Goal: Transaction & Acquisition: Obtain resource

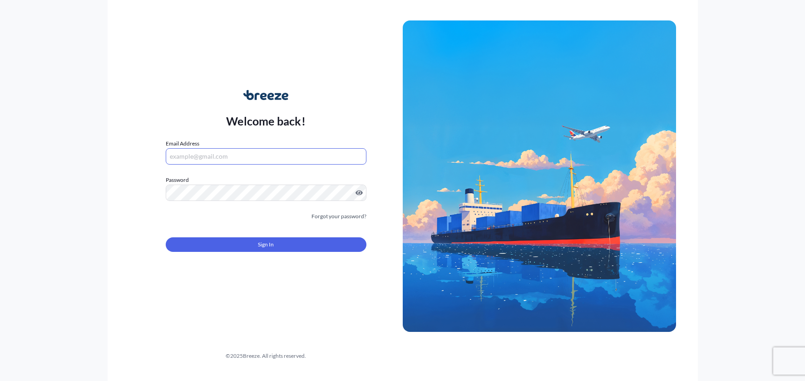
type input "[PERSON_NAME][EMAIL_ADDRESS][DOMAIN_NAME]"
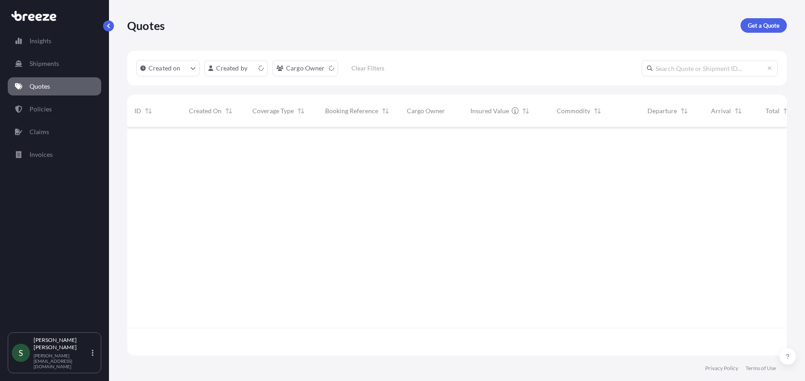
scroll to position [226, 653]
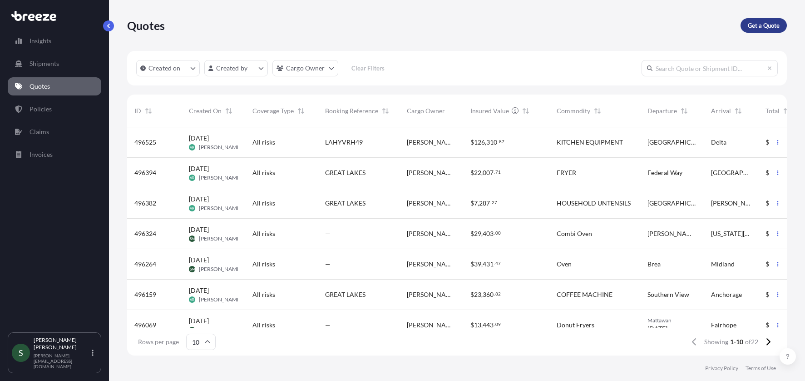
click at [773, 25] on p "Get a Quote" at bounding box center [764, 25] width 32 height 9
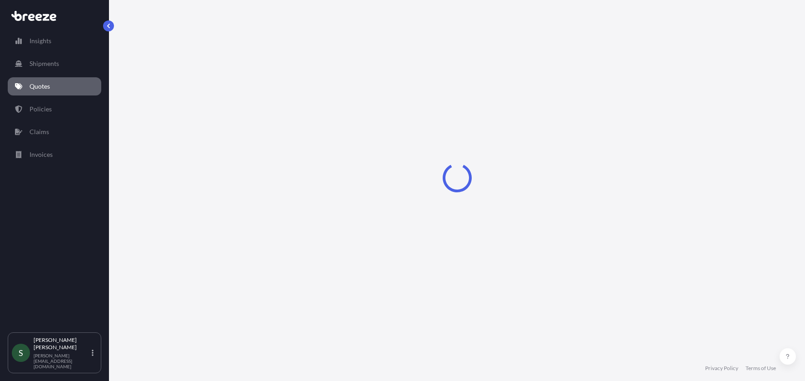
select select "Sea"
select select "1"
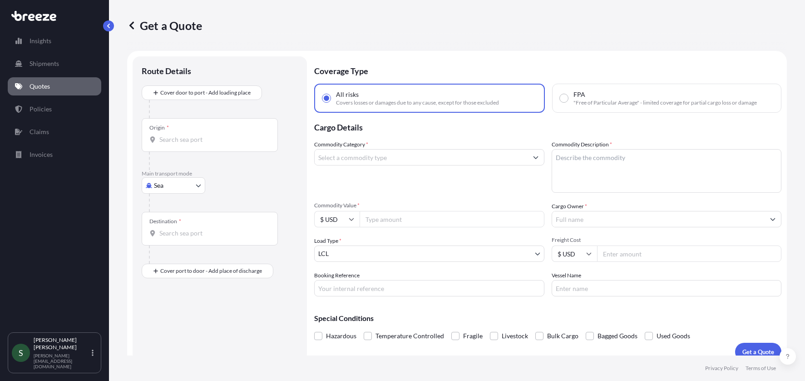
scroll to position [11, 0]
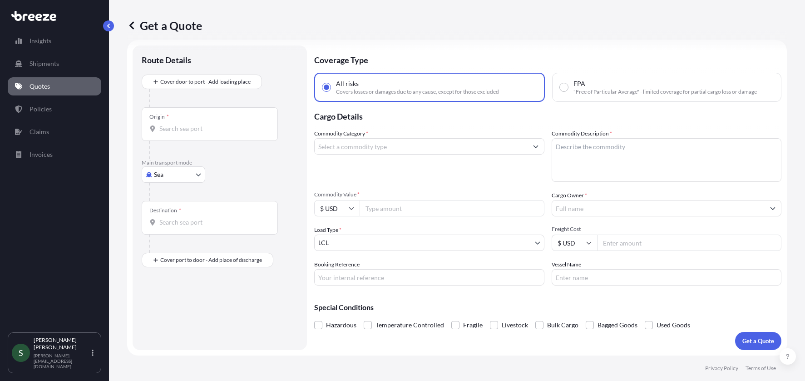
click at [227, 138] on div "Origin *" at bounding box center [210, 124] width 136 height 34
click at [227, 133] on input "Origin *" at bounding box center [212, 128] width 107 height 9
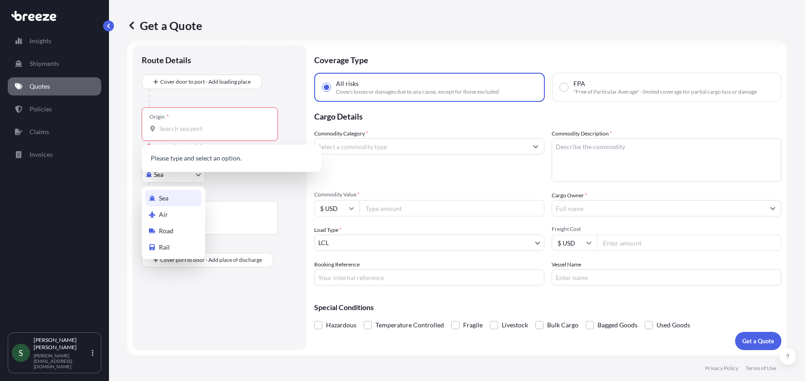
click at [178, 182] on body "0 options available. Insights Shipments Quotes Policies Claims Invoices S [PERS…" at bounding box center [402, 190] width 805 height 381
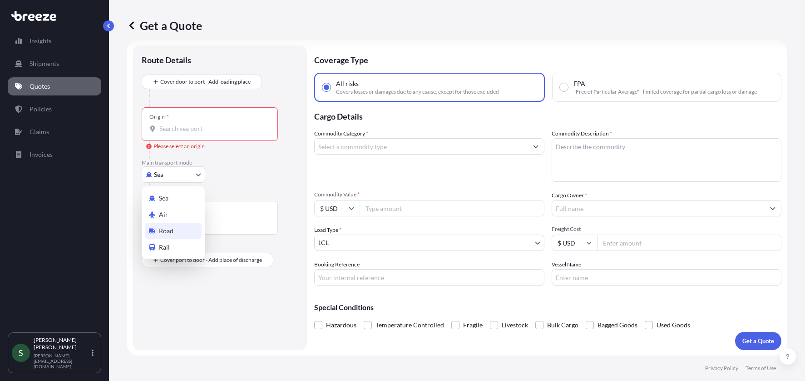
click at [170, 227] on span "Road" at bounding box center [166, 230] width 15 height 9
select select "Road"
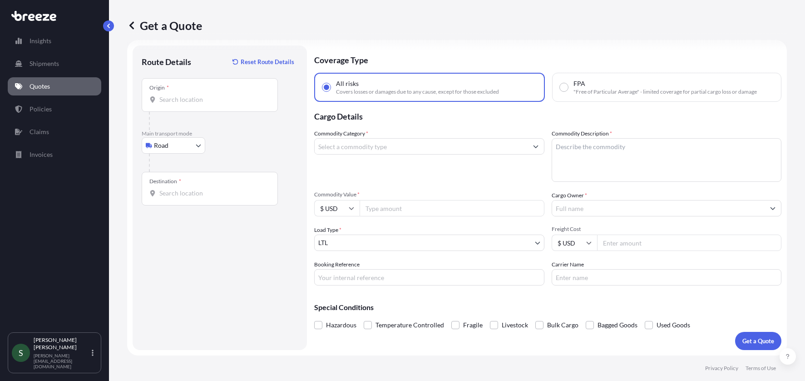
click at [203, 107] on div "Origin *" at bounding box center [210, 95] width 136 height 34
click at [203, 104] on input "Origin *" at bounding box center [212, 99] width 107 height 9
paste input "[GEOGRAPHIC_DATA], IA 52806"
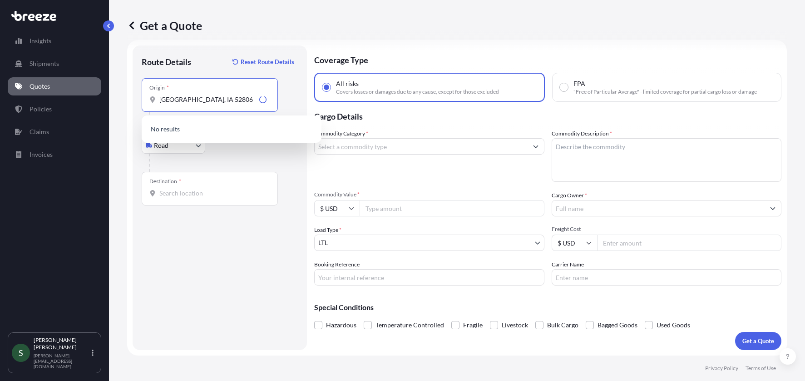
click at [222, 190] on input "Destination *" at bounding box center [212, 193] width 107 height 9
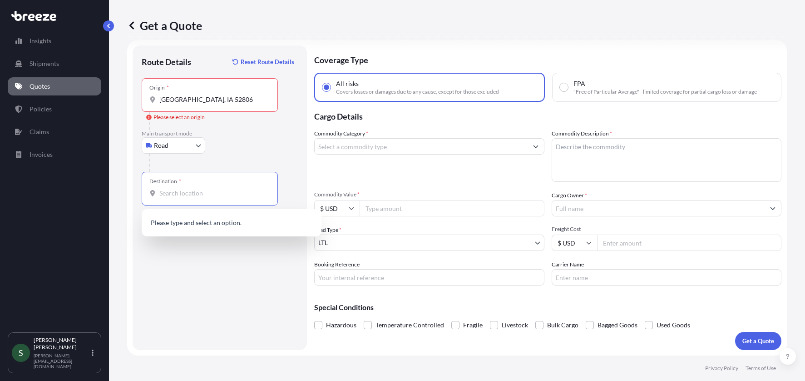
click at [238, 99] on input "[GEOGRAPHIC_DATA], IA 52806" at bounding box center [212, 99] width 107 height 9
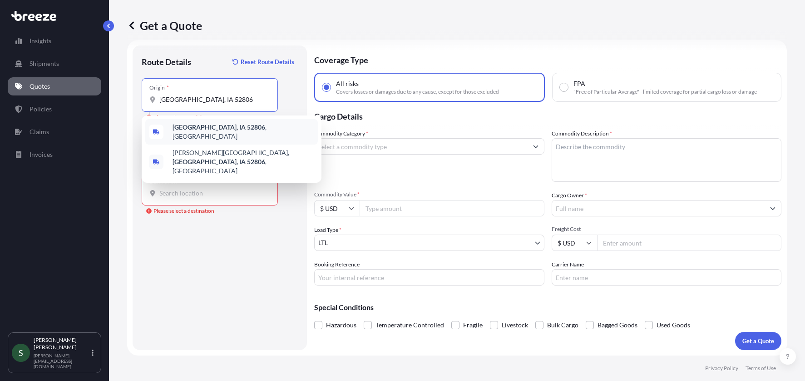
type input "[GEOGRAPHIC_DATA], IA 52806, [GEOGRAPHIC_DATA]"
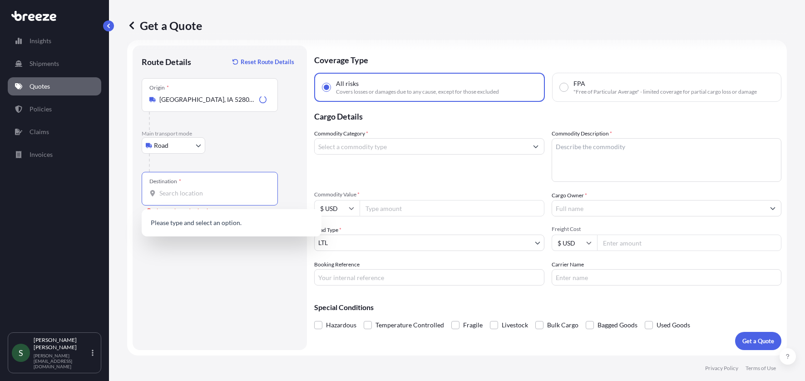
click at [198, 190] on input "Destination * Please select a destination" at bounding box center [212, 193] width 107 height 9
paste input "[GEOGRAPHIC_DATA]"
click at [181, 221] on b "[GEOGRAPHIC_DATA]" at bounding box center [205, 223] width 64 height 8
type input "[GEOGRAPHIC_DATA], [GEOGRAPHIC_DATA]"
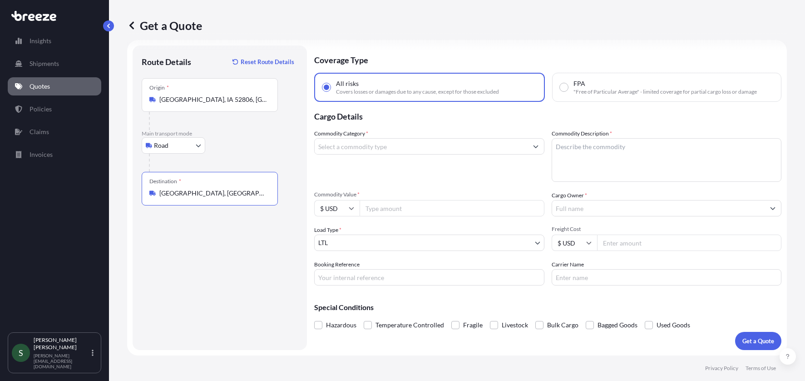
click at [361, 146] on input "Commodity Category *" at bounding box center [421, 146] width 213 height 16
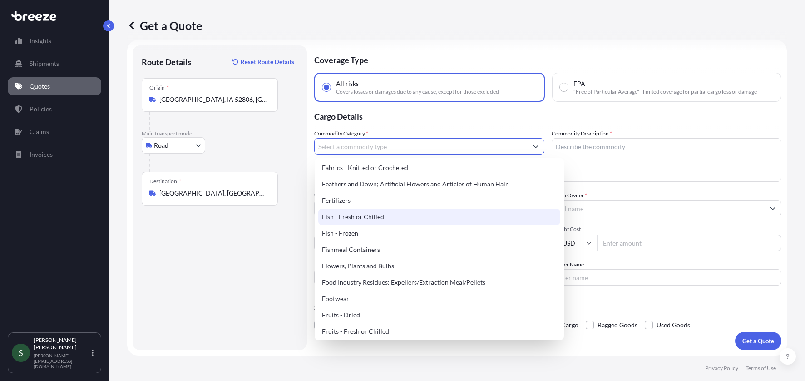
scroll to position [674, 0]
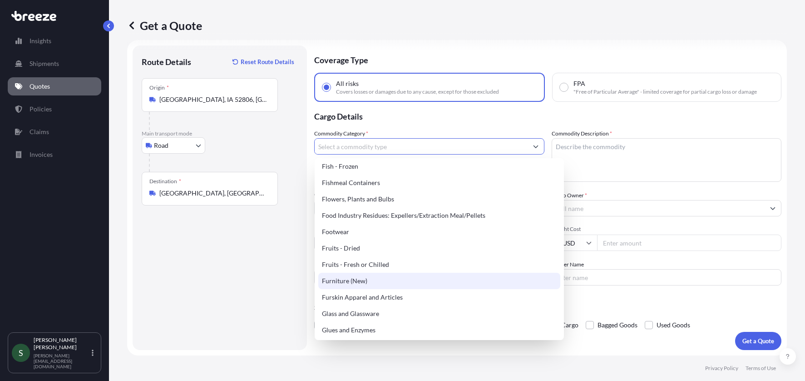
click at [350, 289] on div "Furniture (New)" at bounding box center [439, 281] width 242 height 16
type input "Furniture (New)"
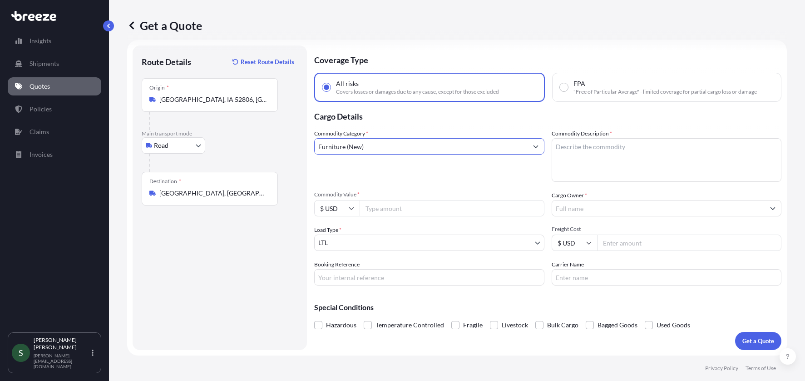
click at [413, 214] on input "Commodity Value *" at bounding box center [452, 208] width 185 height 16
type input "697.30"
click at [428, 281] on input "Booking Reference" at bounding box center [429, 277] width 230 height 16
paste input "53939-PRODUCT / 54224-FREIGHT"
type input "53939-PRODUCT / 54224-FREIGHT"
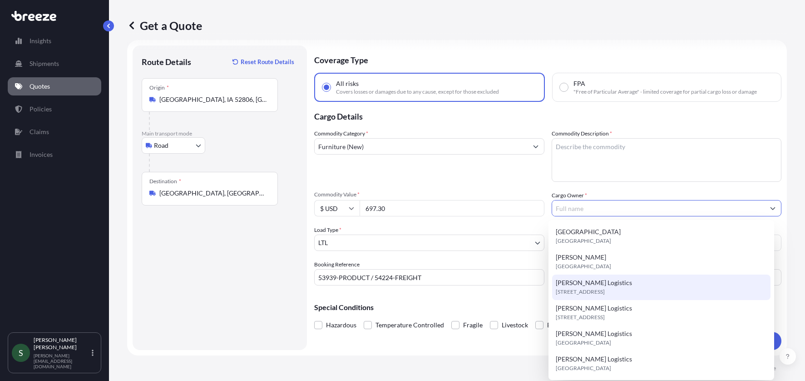
click at [589, 289] on span "[STREET_ADDRESS]" at bounding box center [580, 291] width 49 height 9
type input "[PERSON_NAME] Logistics"
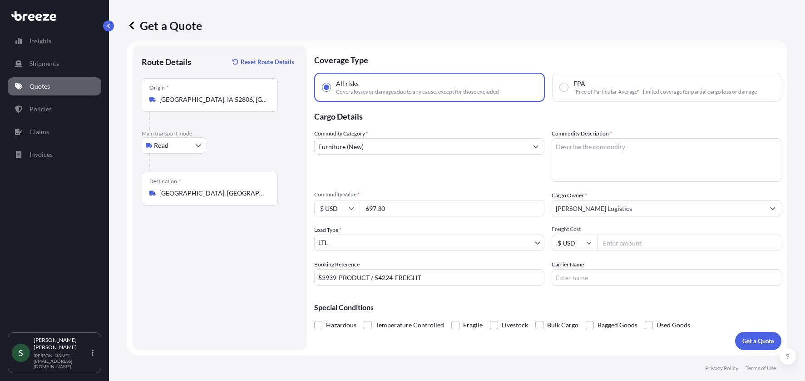
click at [613, 182] on div "Commodity Category * Furniture (New) Commodity Description * Commodity Value * …" at bounding box center [547, 207] width 467 height 156
click at [624, 157] on textarea "Commodity Description *" at bounding box center [667, 160] width 230 height 44
type textarea "TABLE BASES"
click at [567, 309] on p "Special Conditions" at bounding box center [547, 306] width 467 height 7
type input "XPO"
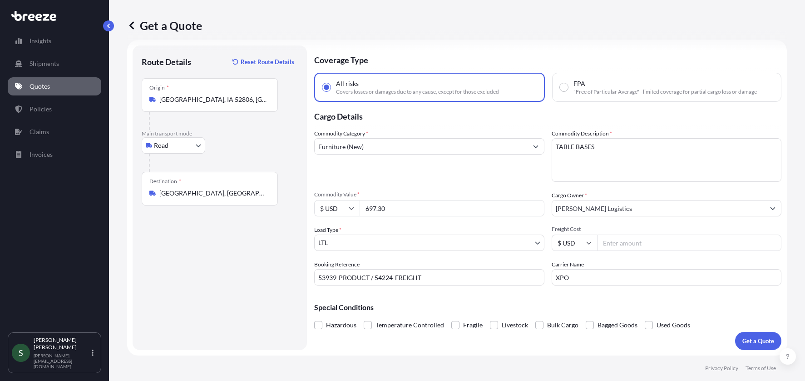
click at [651, 236] on input "Freight Cost" at bounding box center [689, 242] width 185 height 16
type input "188.70"
click at [570, 306] on p "Special Conditions" at bounding box center [547, 306] width 467 height 7
click at [755, 342] on p "Get a Quote" at bounding box center [759, 340] width 32 height 9
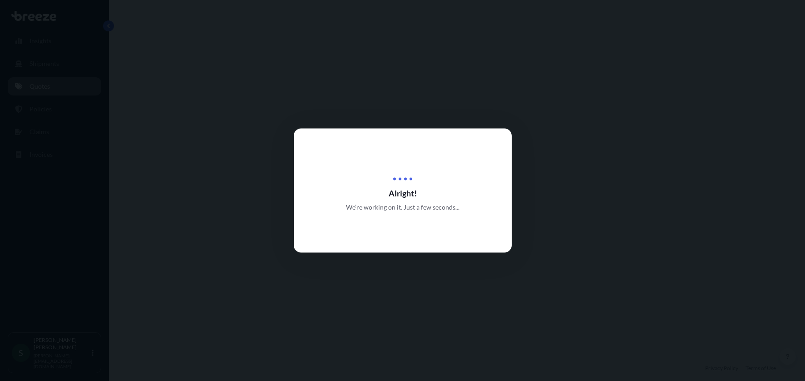
select select "Road"
select select "1"
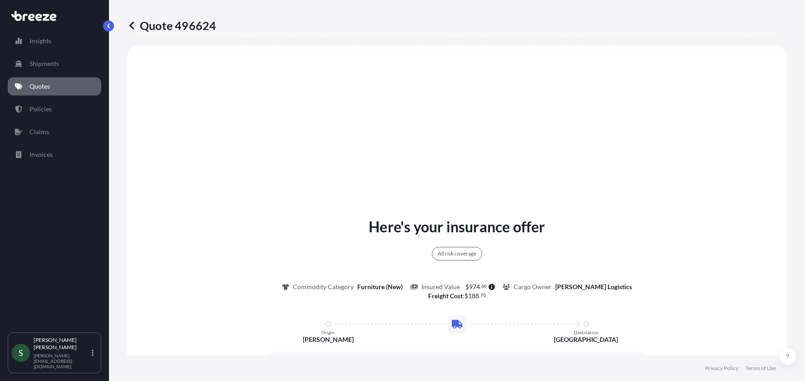
scroll to position [596, 0]
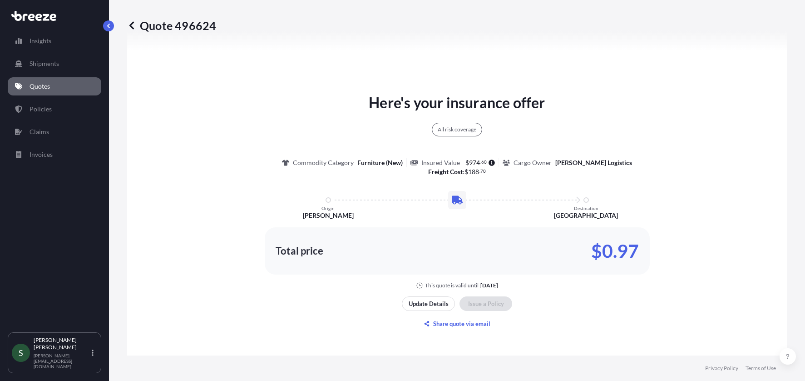
type input "[STREET_ADDRESS]"
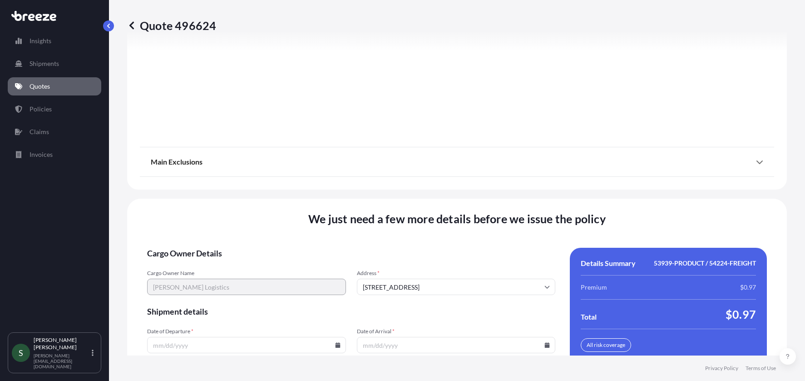
scroll to position [1206, 0]
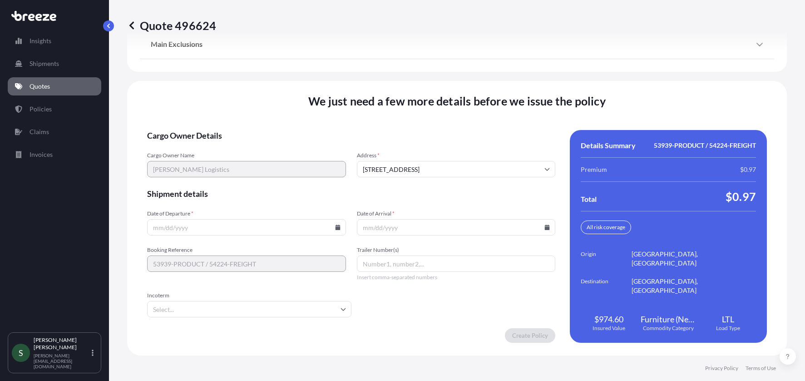
click at [337, 227] on icon at bounding box center [337, 226] width 5 height 5
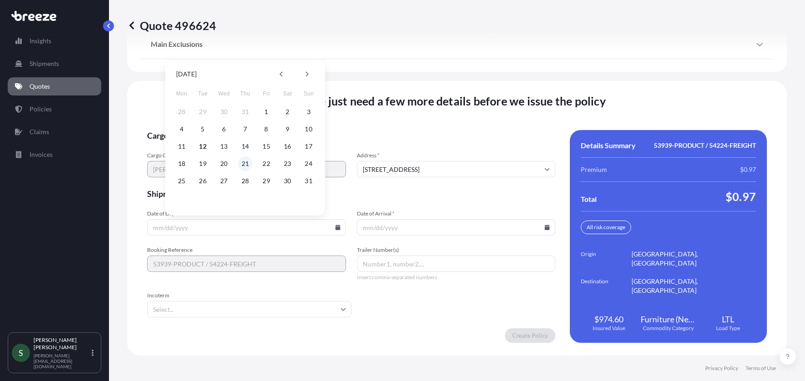
click at [240, 164] on button "21" at bounding box center [245, 163] width 15 height 15
type input "[DATE]"
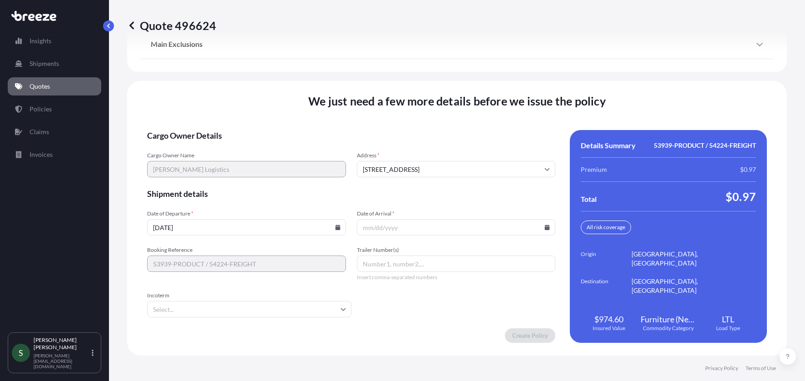
click at [545, 228] on icon at bounding box center [547, 226] width 5 height 5
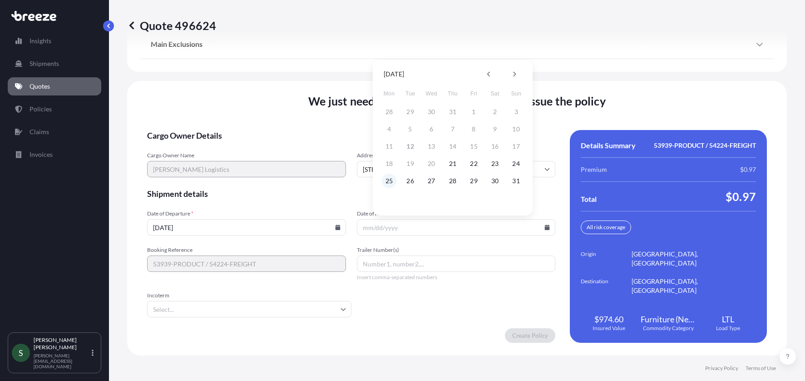
click at [392, 180] on button "25" at bounding box center [389, 181] width 15 height 15
type input "[DATE]"
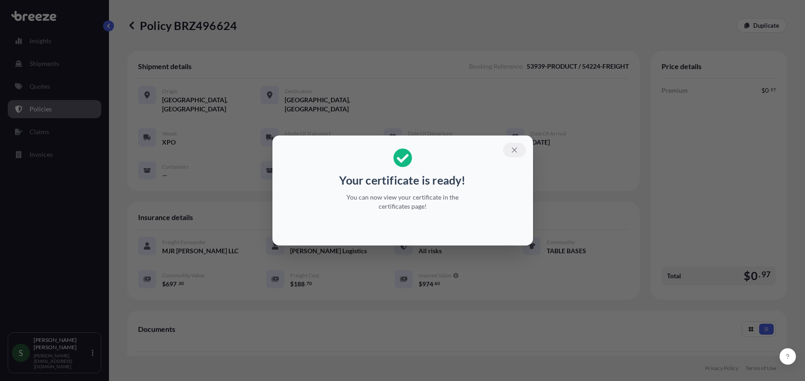
click at [517, 151] on icon "button" at bounding box center [515, 150] width 8 height 8
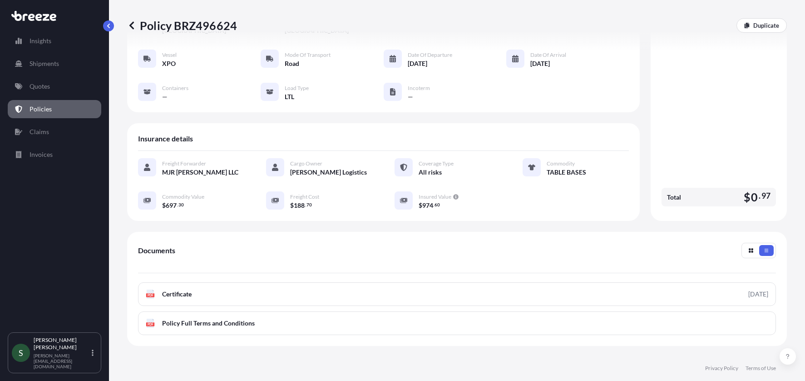
scroll to position [157, 0]
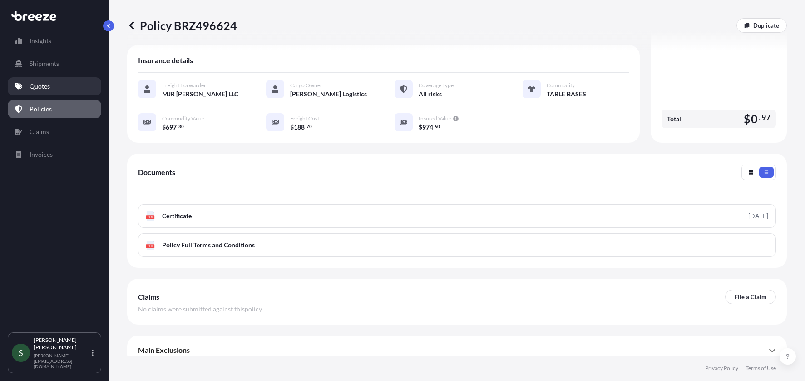
click at [19, 82] on link "Quotes" at bounding box center [55, 86] width 94 height 18
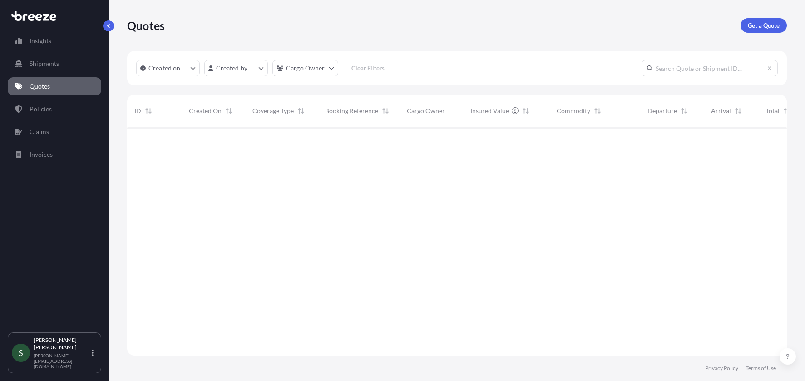
scroll to position [226, 653]
click at [756, 25] on p "Get a Quote" at bounding box center [764, 25] width 32 height 9
select select "Sea"
select select "1"
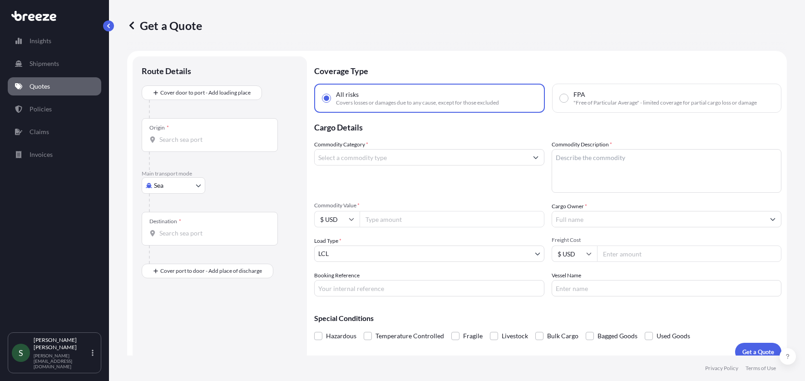
scroll to position [11, 0]
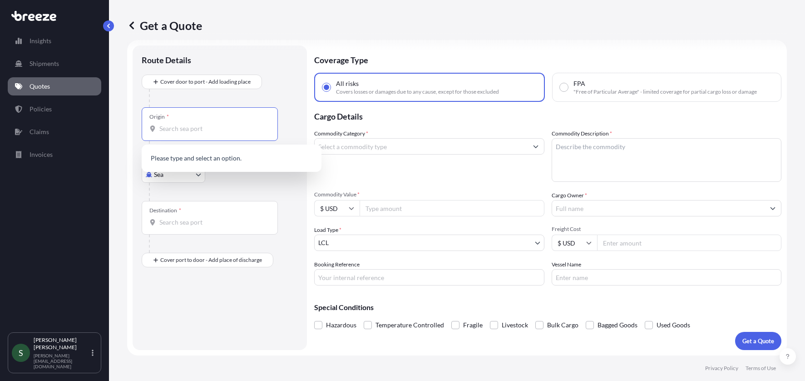
click at [213, 129] on input "Origin *" at bounding box center [212, 128] width 107 height 9
click at [179, 179] on body "0 options available. Insights Shipments Quotes Policies Claims Invoices S [PERS…" at bounding box center [402, 190] width 805 height 381
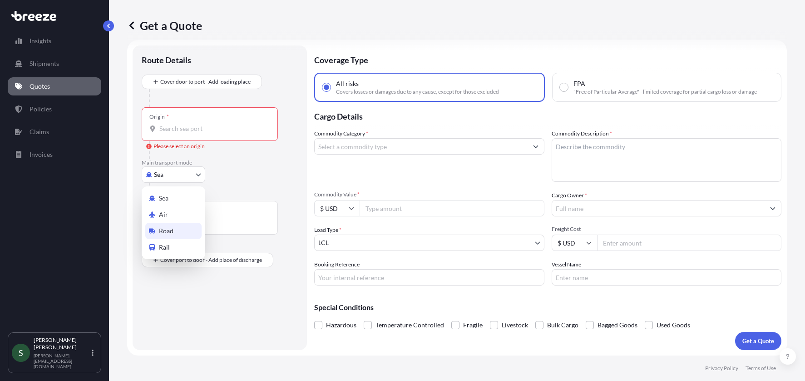
click at [168, 229] on span "Road" at bounding box center [166, 230] width 15 height 9
select select "Road"
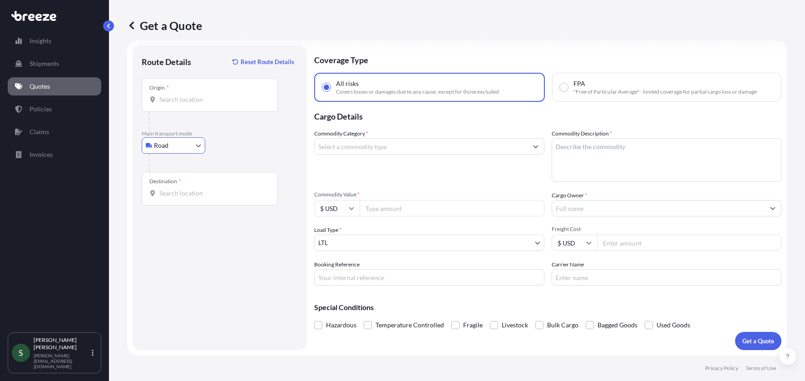
click at [202, 199] on div "Destination *" at bounding box center [210, 189] width 136 height 34
click at [202, 198] on input "Destination *" at bounding box center [212, 193] width 107 height 9
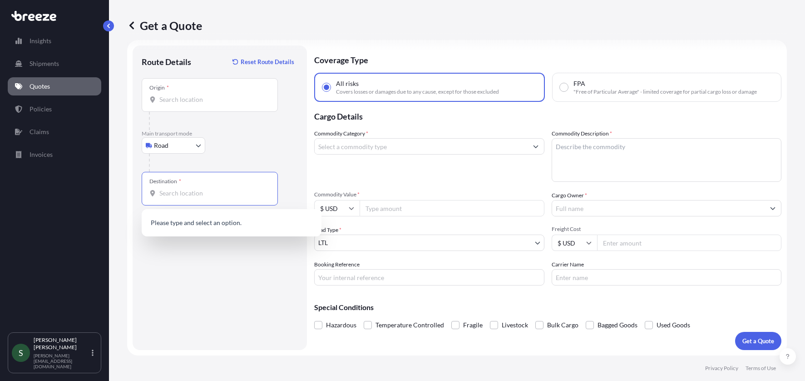
paste input "53939-PRODUCT / 54224-FREIGHT"
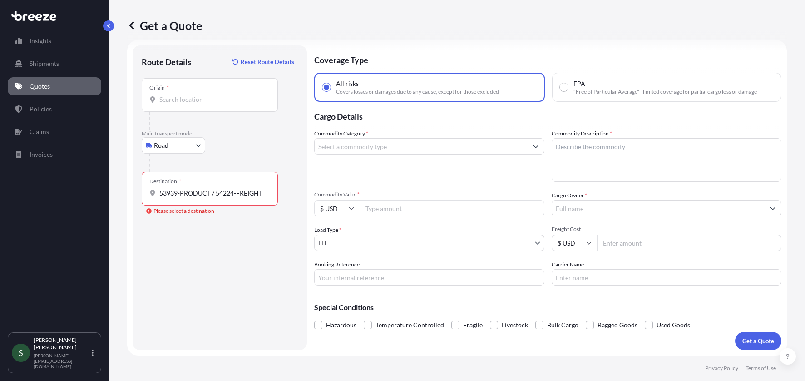
drag, startPoint x: 268, startPoint y: 194, endPoint x: 150, endPoint y: 193, distance: 117.7
click at [150, 193] on div "53939-PRODUCT / 54224-FREIGHT" at bounding box center [209, 193] width 121 height 9
click at [159, 193] on input "53939-PRODUCT / 54224-FREIGHT" at bounding box center [212, 193] width 107 height 9
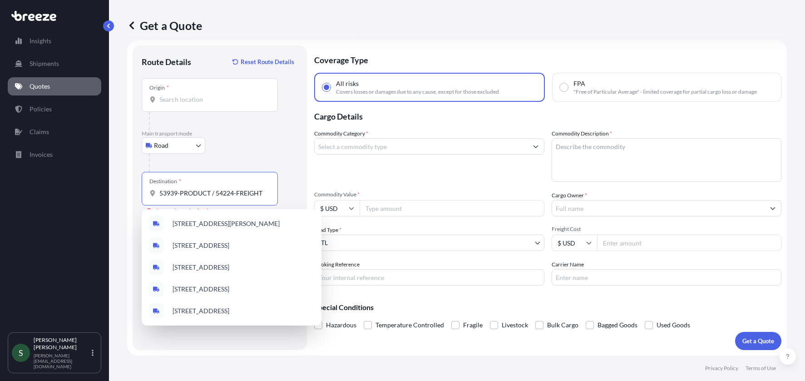
type input "53939-PRODUCT / 54224-FREIGH"
drag, startPoint x: 264, startPoint y: 192, endPoint x: 147, endPoint y: 194, distance: 117.2
click at [147, 194] on div "Destination * 53939-PRODUCT / 54224-FREIGH" at bounding box center [210, 189] width 136 height 34
click at [159, 194] on input "53939-PRODUCT / 54224-FREIGH" at bounding box center [212, 193] width 107 height 9
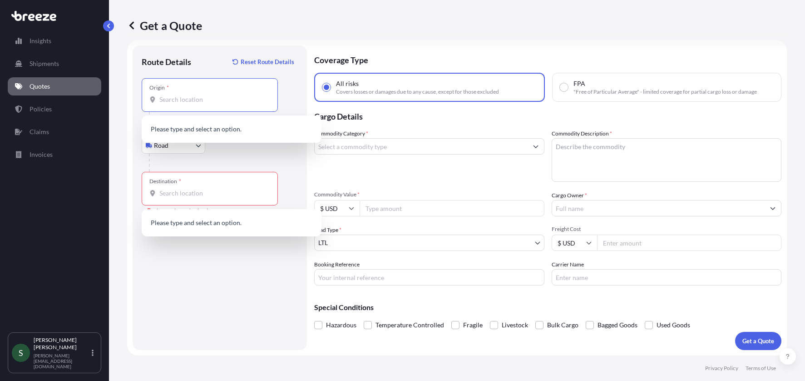
click at [191, 102] on input "Origin *" at bounding box center [212, 99] width 107 height 9
paste input "[GEOGRAPHIC_DATA], IN 47725"
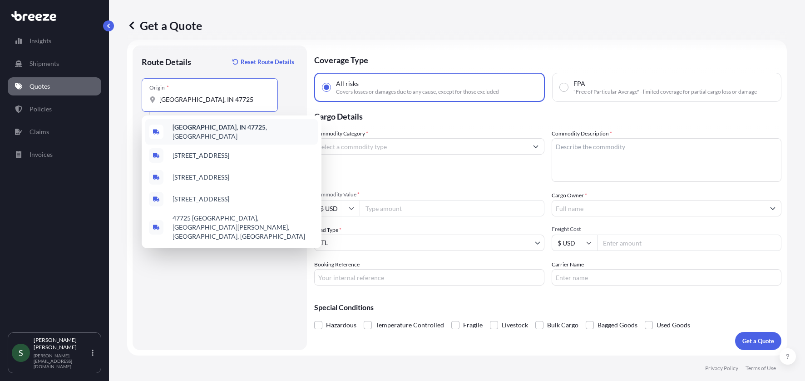
click at [194, 127] on b "[GEOGRAPHIC_DATA], IN 47725" at bounding box center [219, 127] width 93 height 8
type input "[GEOGRAPHIC_DATA], IN 47725, [GEOGRAPHIC_DATA]"
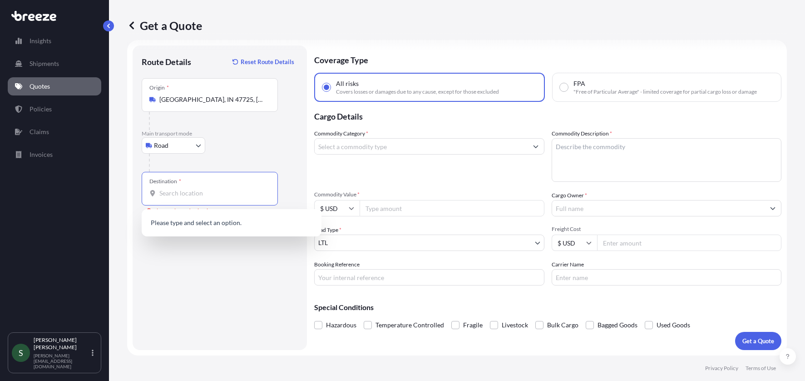
click at [197, 191] on input "Destination * Please select a destination" at bounding box center [212, 193] width 107 height 9
paste input "[GEOGRAPHIC_DATA]"
click at [201, 225] on b "[GEOGRAPHIC_DATA]" at bounding box center [205, 223] width 64 height 8
type input "[GEOGRAPHIC_DATA], [GEOGRAPHIC_DATA]"
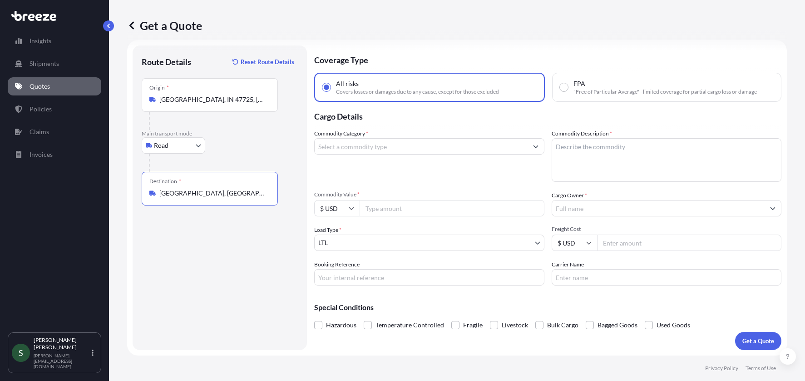
click at [593, 166] on textarea "Commodity Description *" at bounding box center [667, 160] width 230 height 44
paste textarea "53938-PRODUCT / 54223-FREIGHT"
type textarea "53938-PRODUCT / 54223-FREIGHT"
click at [515, 279] on input "Booking Reference" at bounding box center [429, 277] width 230 height 16
paste input "53938-PRODUCT / 54223-FREIGHT"
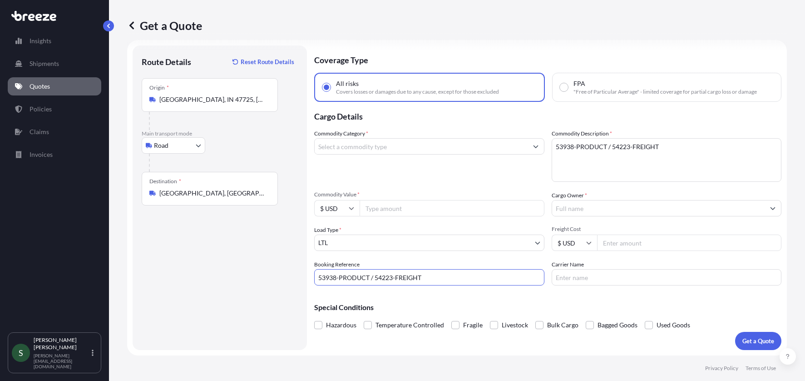
type input "53938-PRODUCT / 54223-FREIGHT"
click at [677, 153] on textarea "53938-PRODUCT / 54223-FREIGHT" at bounding box center [667, 160] width 230 height 44
drag, startPoint x: 679, startPoint y: 150, endPoint x: 550, endPoint y: 149, distance: 128.6
click at [552, 149] on textarea "53938-PRODUCT / 54223-FREIGHT" at bounding box center [667, 160] width 230 height 44
type textarea "TABLE TOPS"
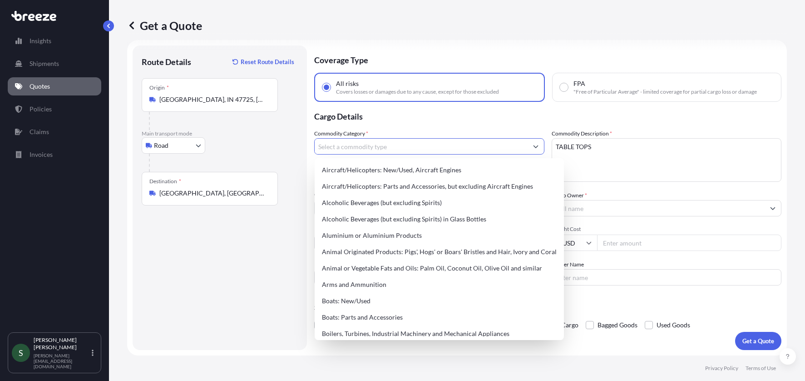
click at [463, 154] on input "Commodity Category *" at bounding box center [421, 146] width 213 height 16
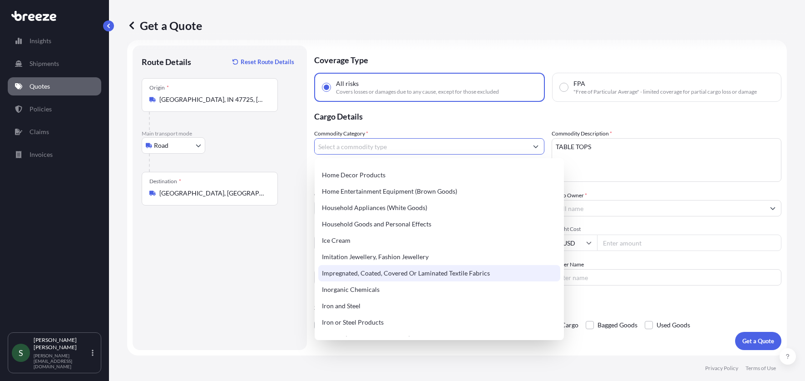
scroll to position [735, 0]
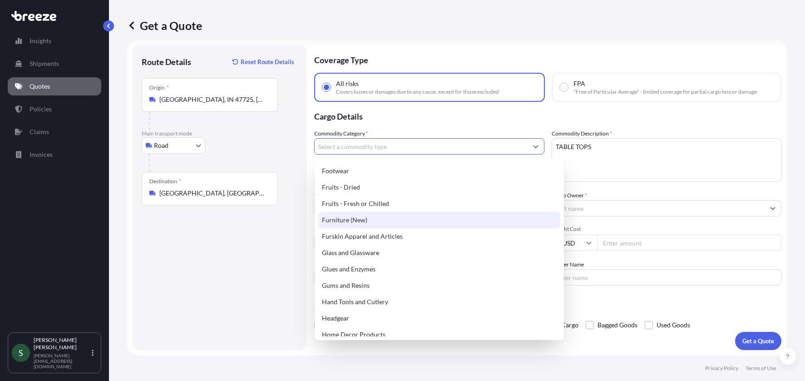
click at [374, 228] on div "Furniture (New)" at bounding box center [439, 220] width 242 height 16
type input "Furniture (New)"
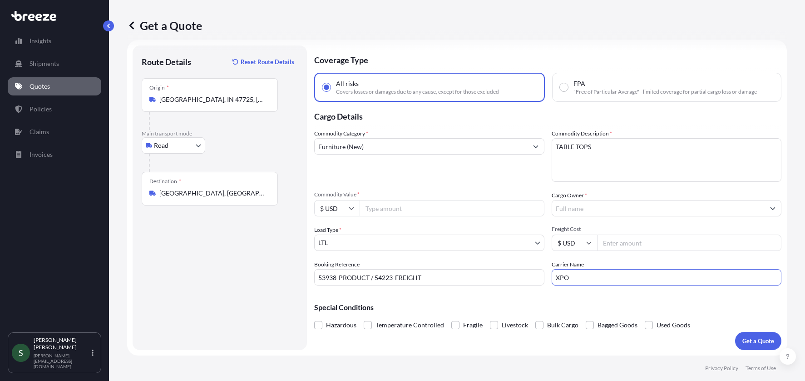
type input "XPO"
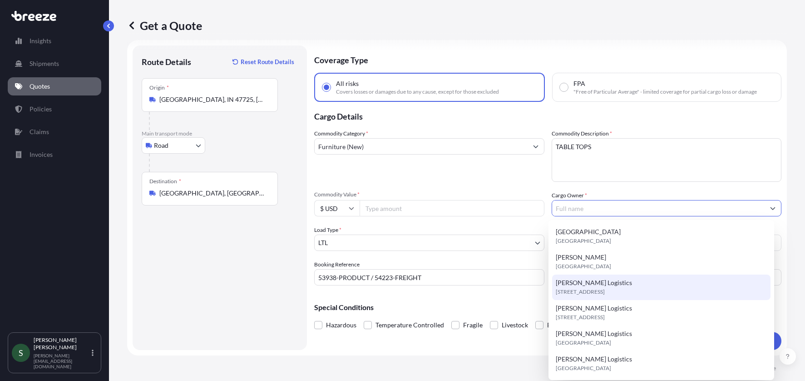
click at [603, 285] on span "[PERSON_NAME] Logistics" at bounding box center [594, 282] width 76 height 9
type input "[PERSON_NAME] Logistics"
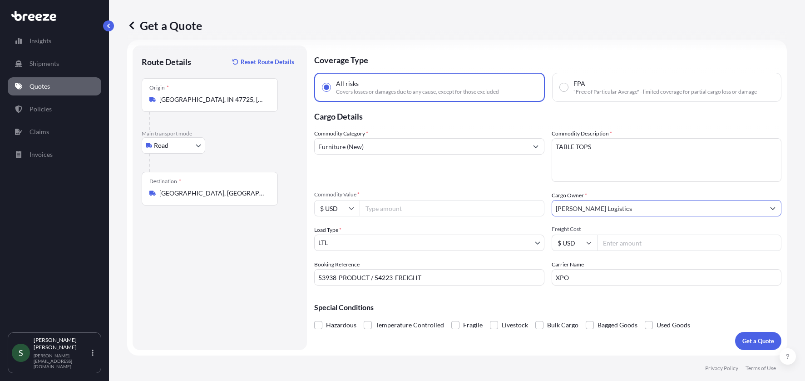
click at [418, 213] on input "Commodity Value *" at bounding box center [452, 208] width 185 height 16
click at [611, 244] on input "Freight Cost" at bounding box center [689, 242] width 185 height 16
type input "223.28"
click at [396, 211] on input "Commodity Value *" at bounding box center [452, 208] width 185 height 16
type input "2172.53"
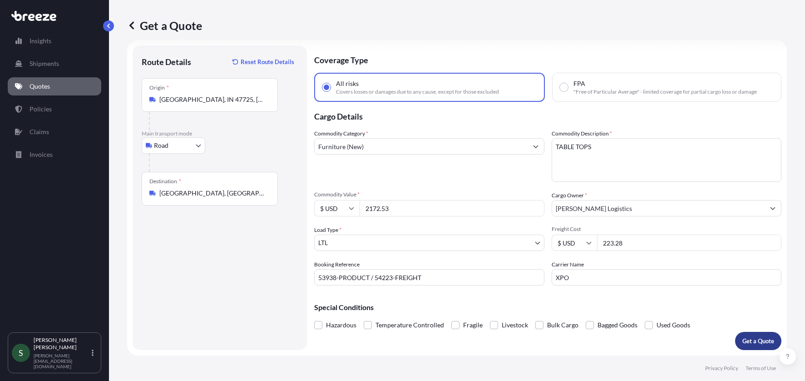
click at [743, 341] on p "Get a Quote" at bounding box center [759, 340] width 32 height 9
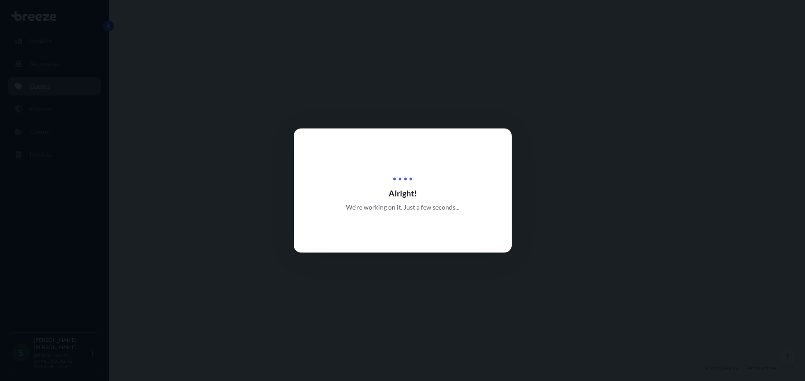
select select "Road"
select select "1"
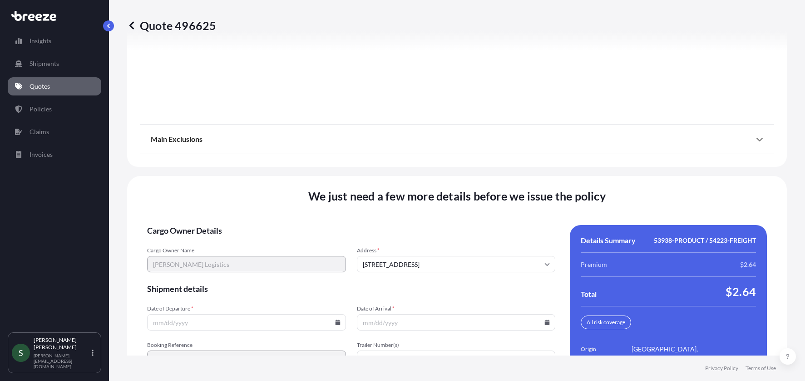
scroll to position [1206, 0]
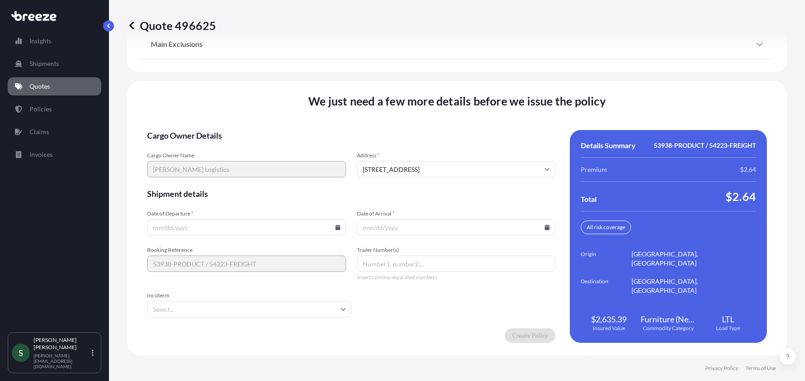
click at [335, 229] on icon at bounding box center [337, 226] width 5 height 5
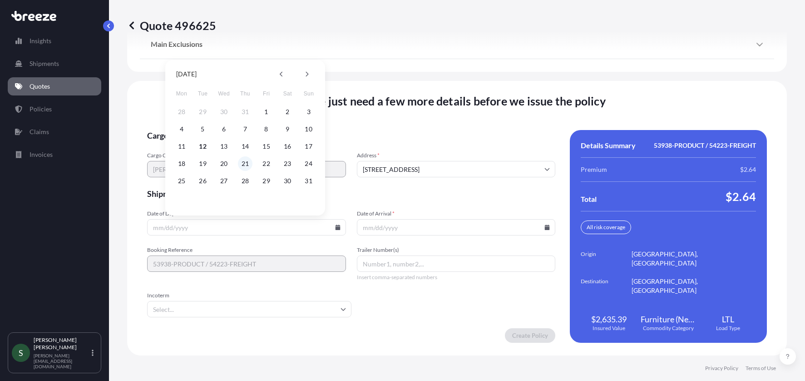
click at [240, 161] on button "21" at bounding box center [245, 163] width 15 height 15
type input "[DATE]"
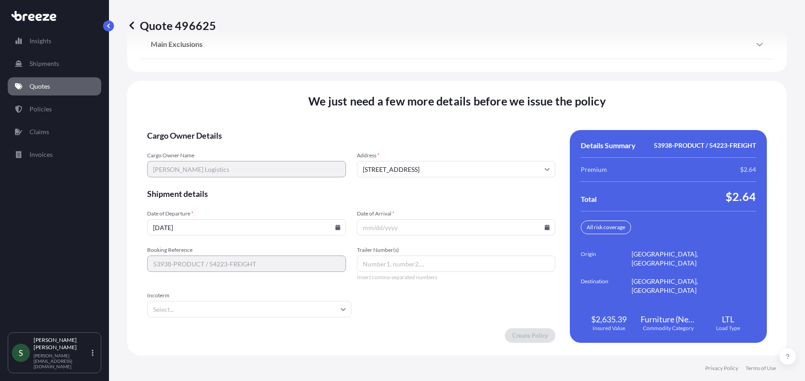
click at [545, 227] on icon at bounding box center [547, 226] width 5 height 5
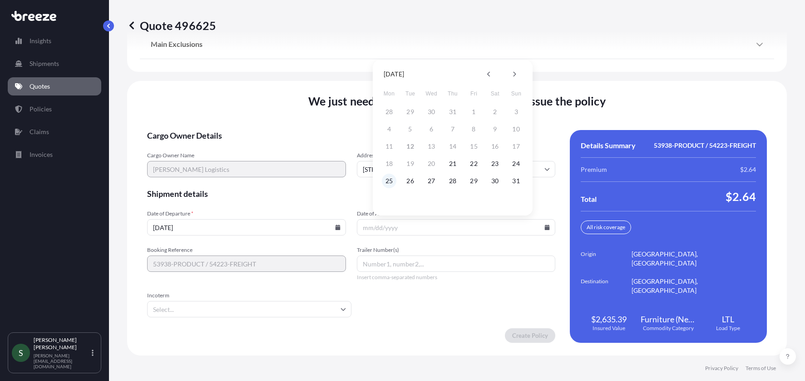
click at [392, 179] on button "25" at bounding box center [389, 181] width 15 height 15
type input "[DATE]"
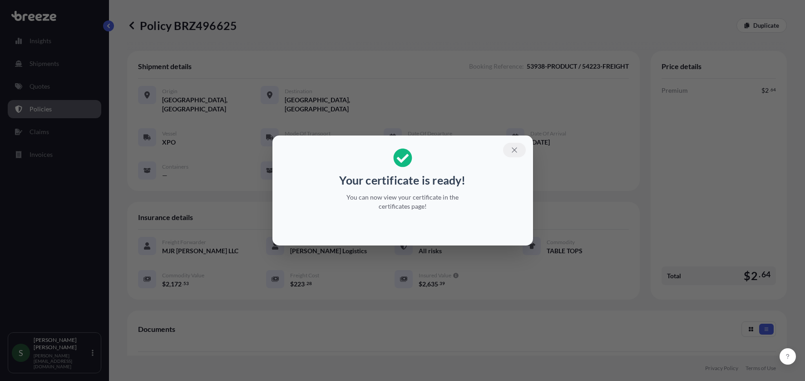
click at [513, 150] on icon "button" at bounding box center [515, 150] width 8 height 8
